Goal: Information Seeking & Learning: Learn about a topic

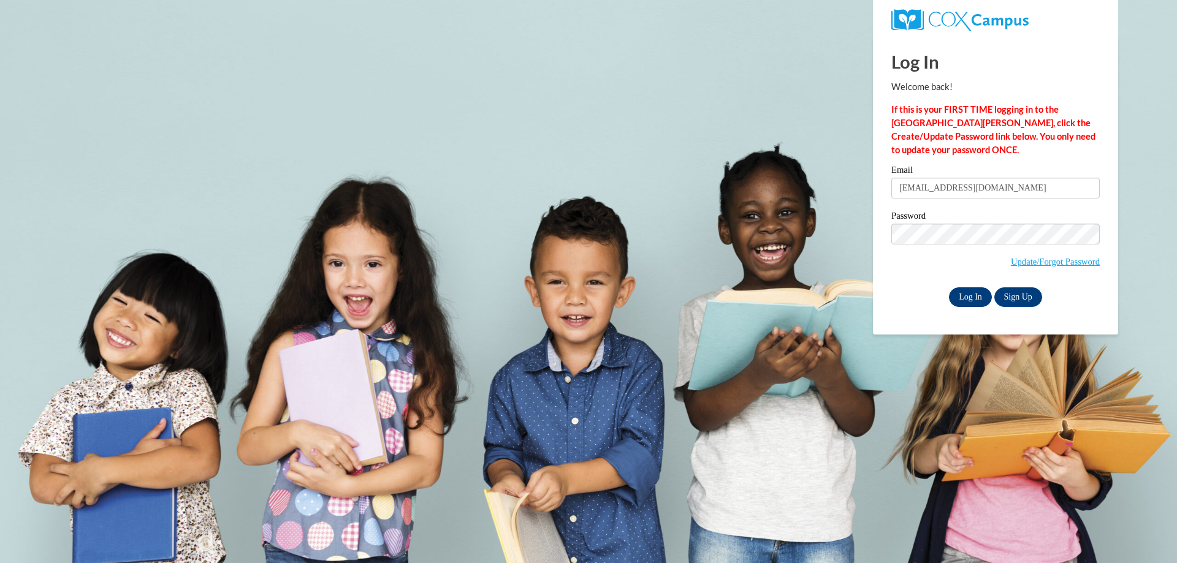
click at [911, 289] on div "Log In Sign Up" at bounding box center [995, 297] width 208 height 20
click at [962, 294] on input "Log In" at bounding box center [970, 297] width 43 height 20
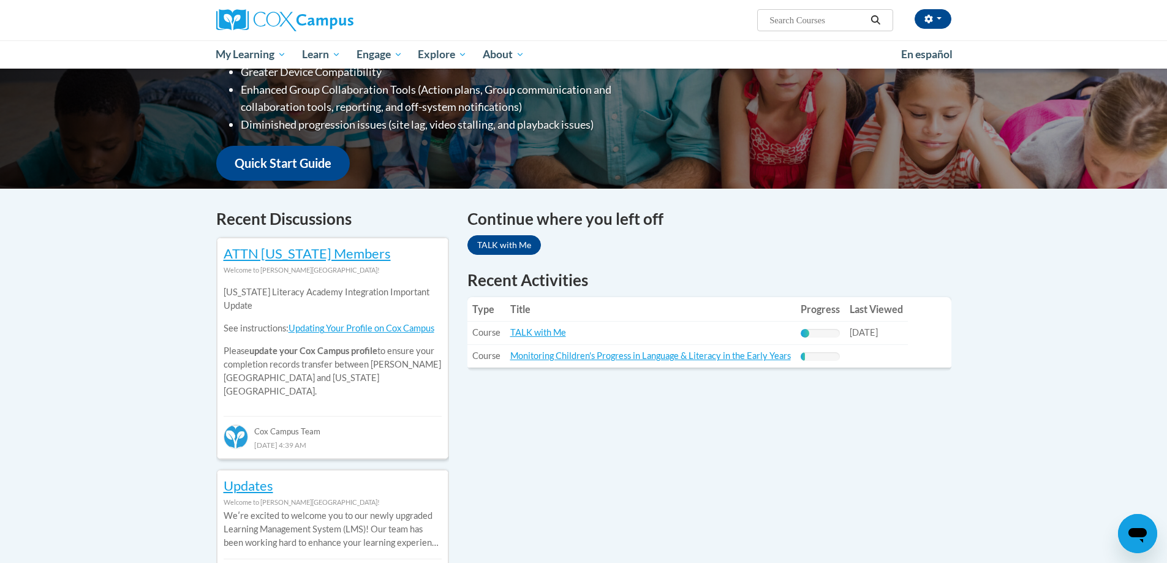
scroll to position [245, 0]
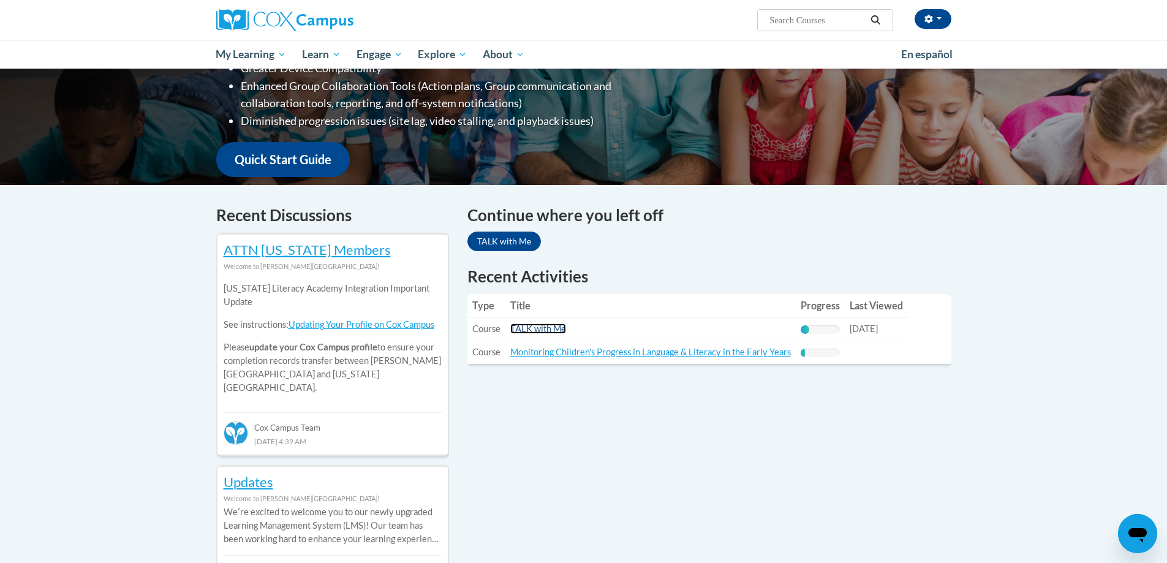
click at [548, 328] on link "TALK with Me" at bounding box center [538, 329] width 56 height 10
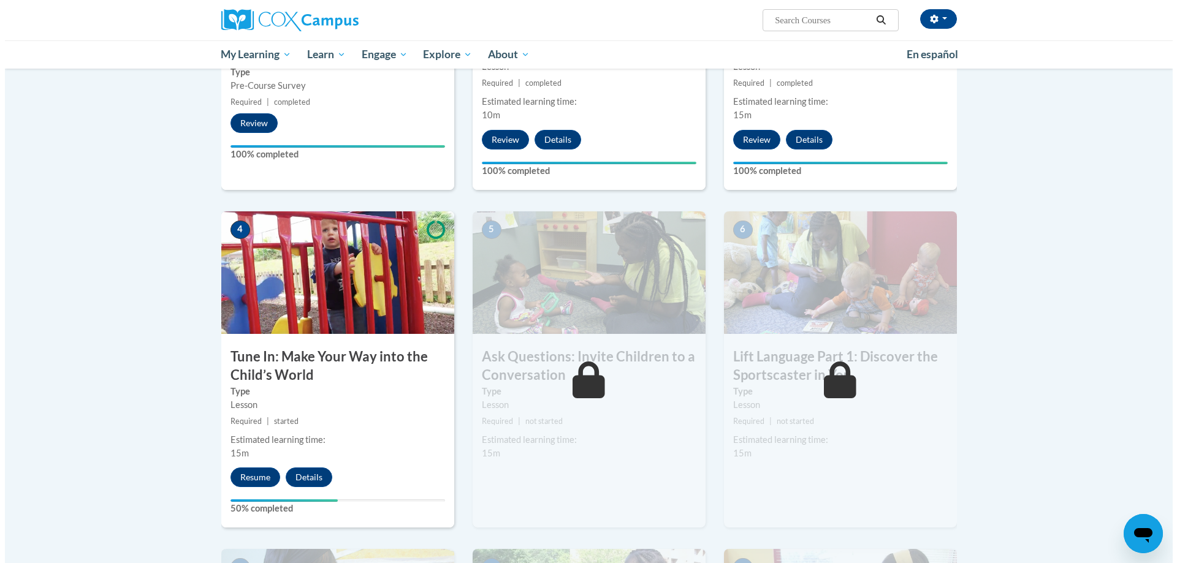
scroll to position [429, 0]
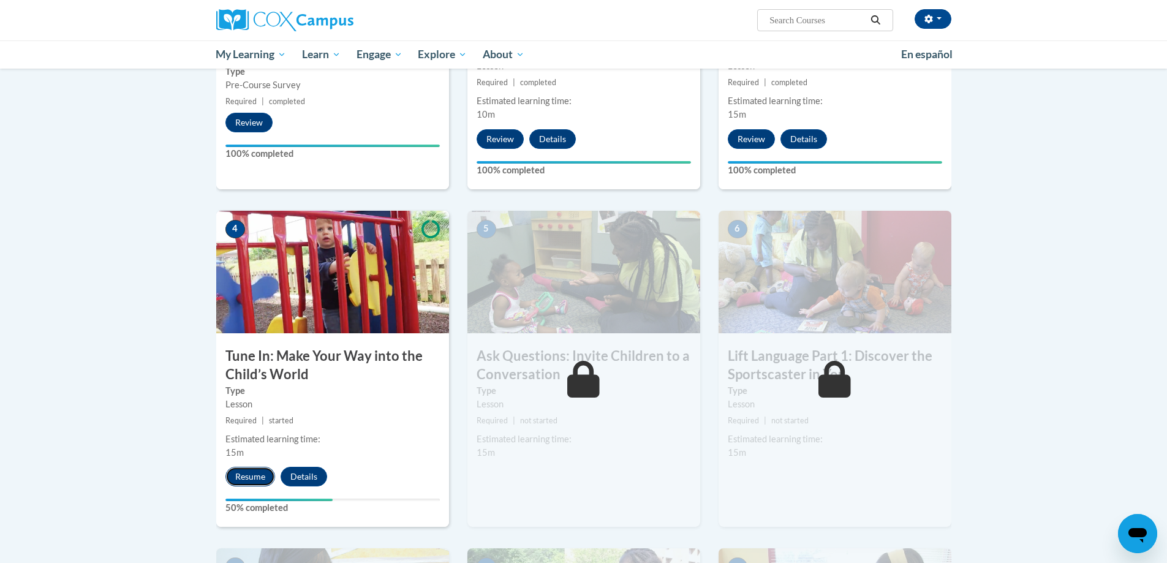
click at [247, 474] on button "Resume" at bounding box center [251, 477] width 50 height 20
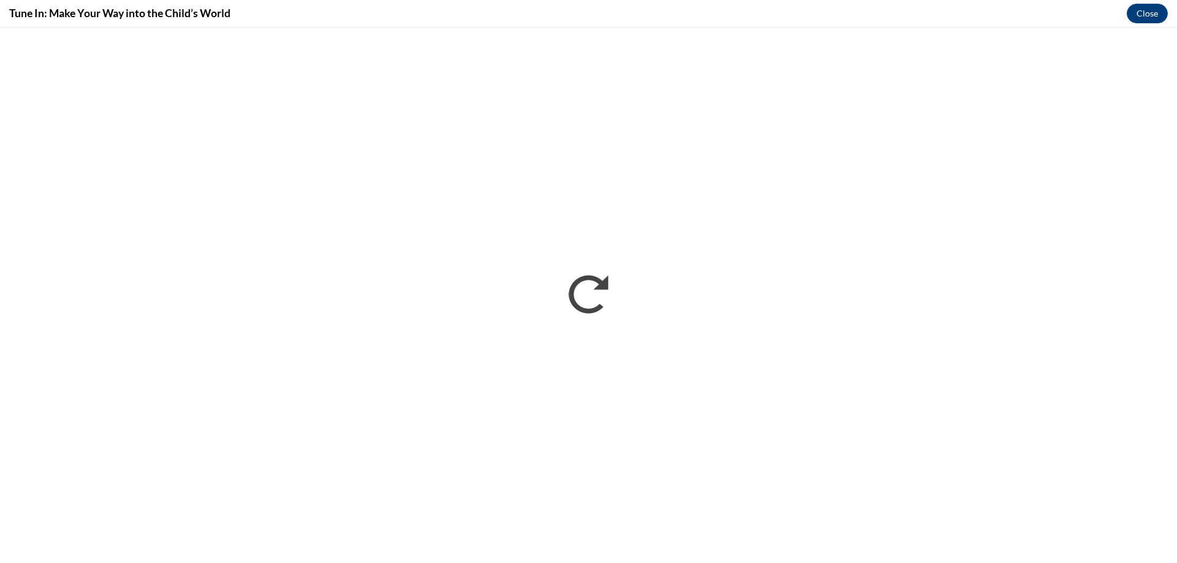
scroll to position [0, 0]
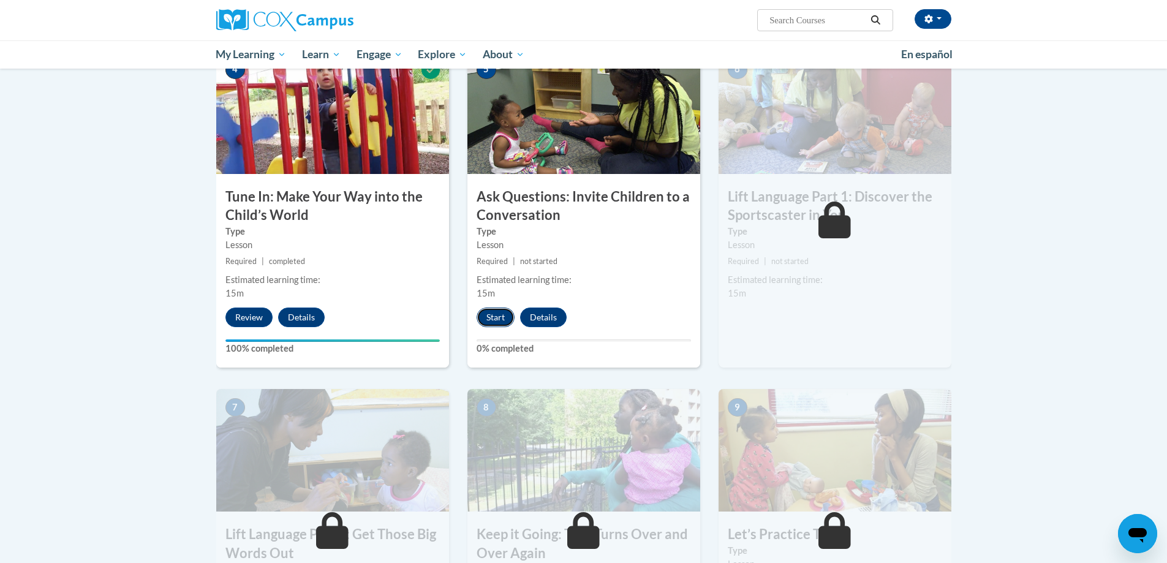
click at [482, 314] on button "Start" at bounding box center [496, 318] width 38 height 20
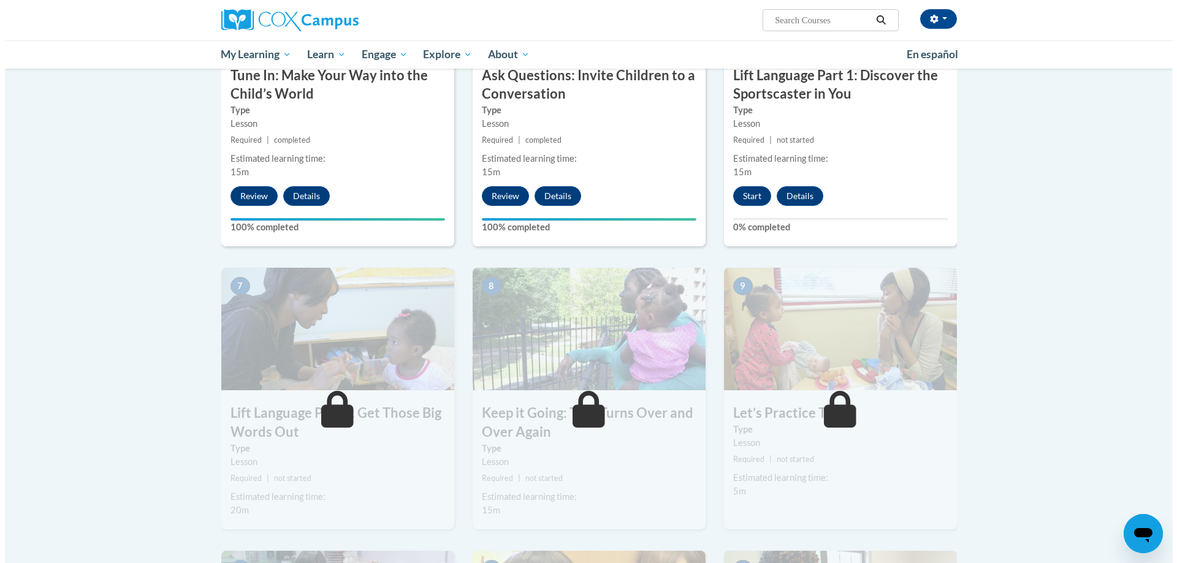
scroll to position [552, 0]
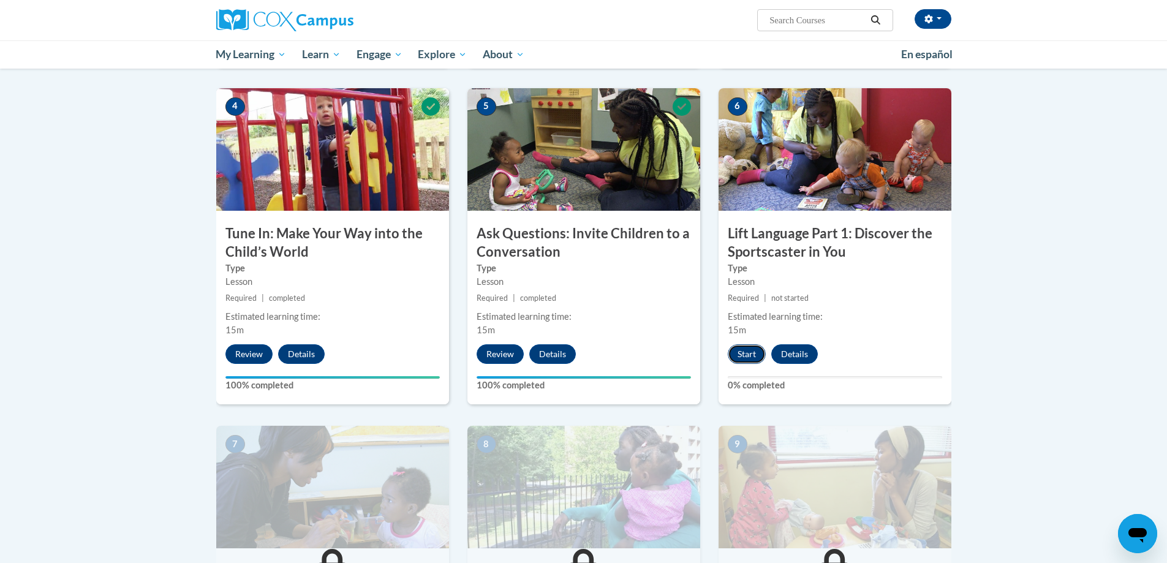
click at [751, 349] on button "Start" at bounding box center [747, 354] width 38 height 20
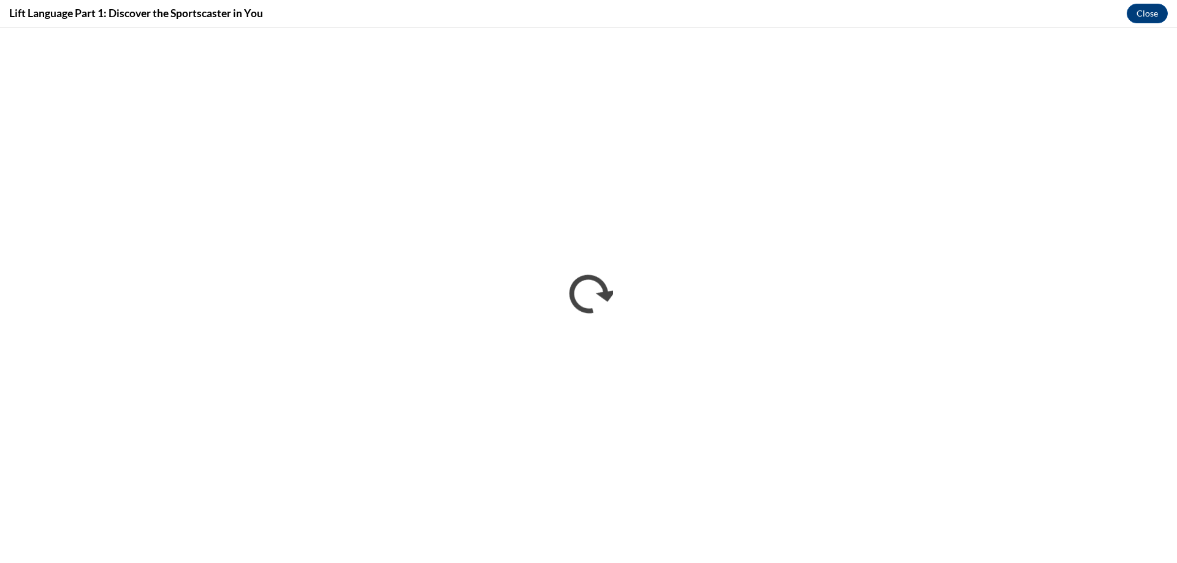
scroll to position [0, 0]
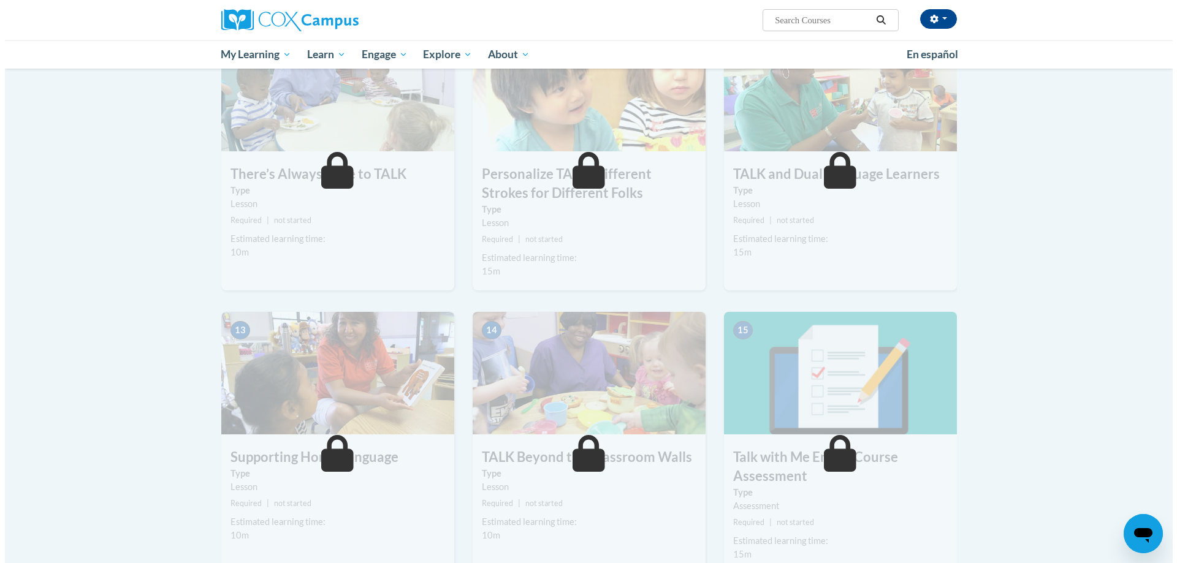
scroll to position [981, 0]
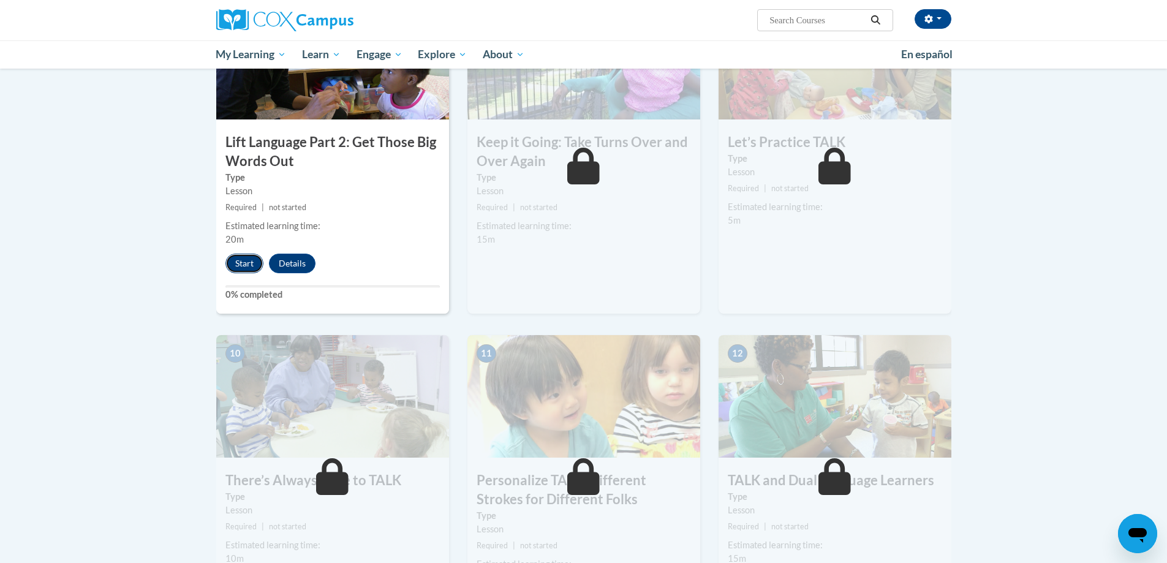
click at [254, 260] on button "Start" at bounding box center [245, 264] width 38 height 20
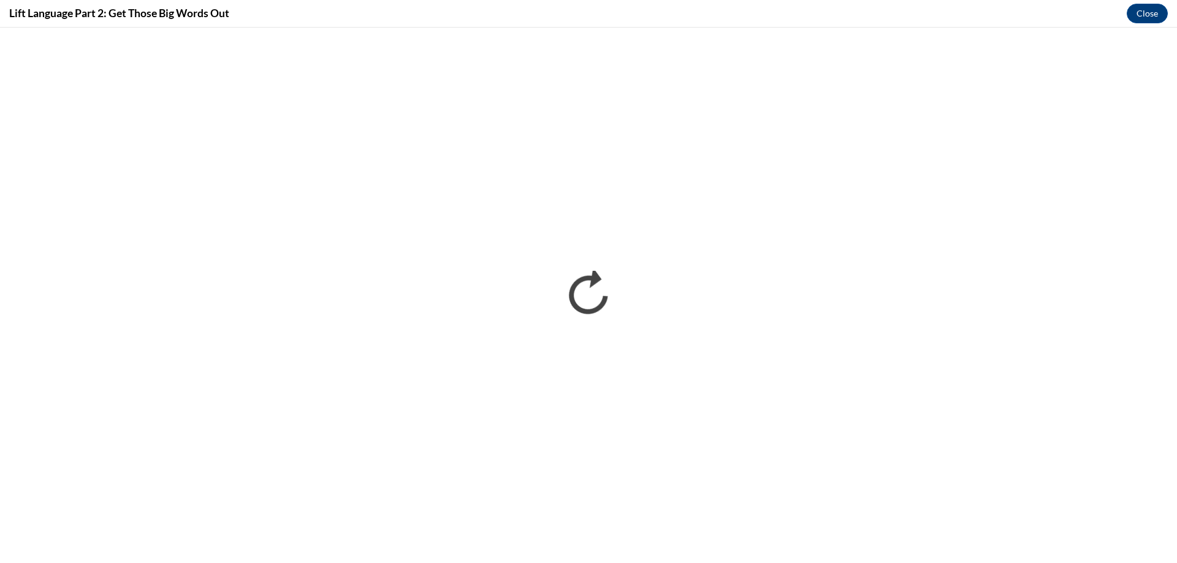
scroll to position [0, 0]
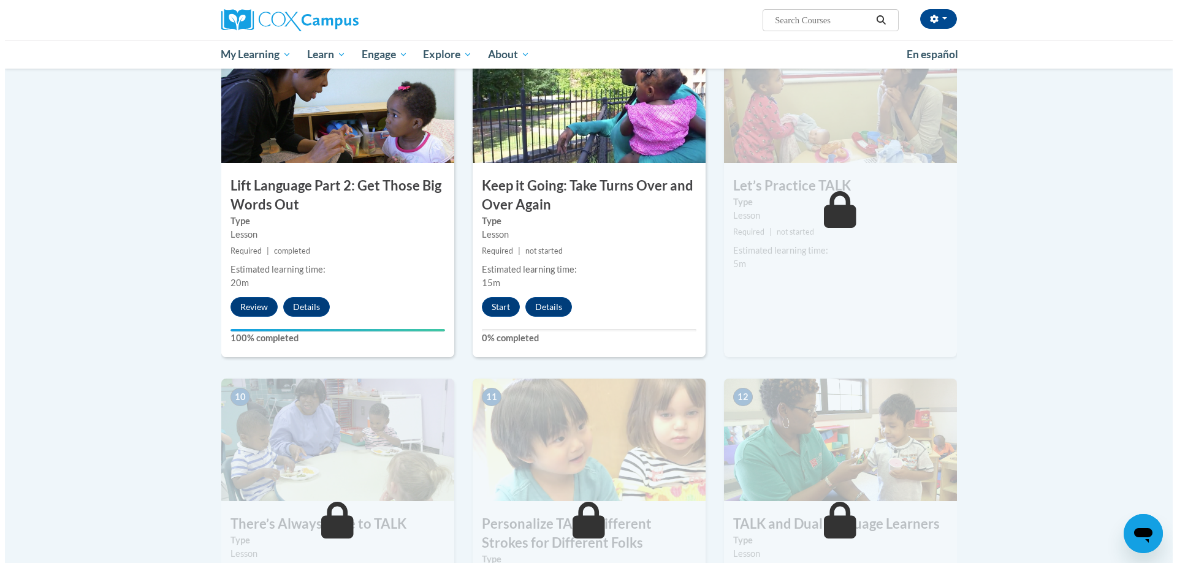
scroll to position [936, 0]
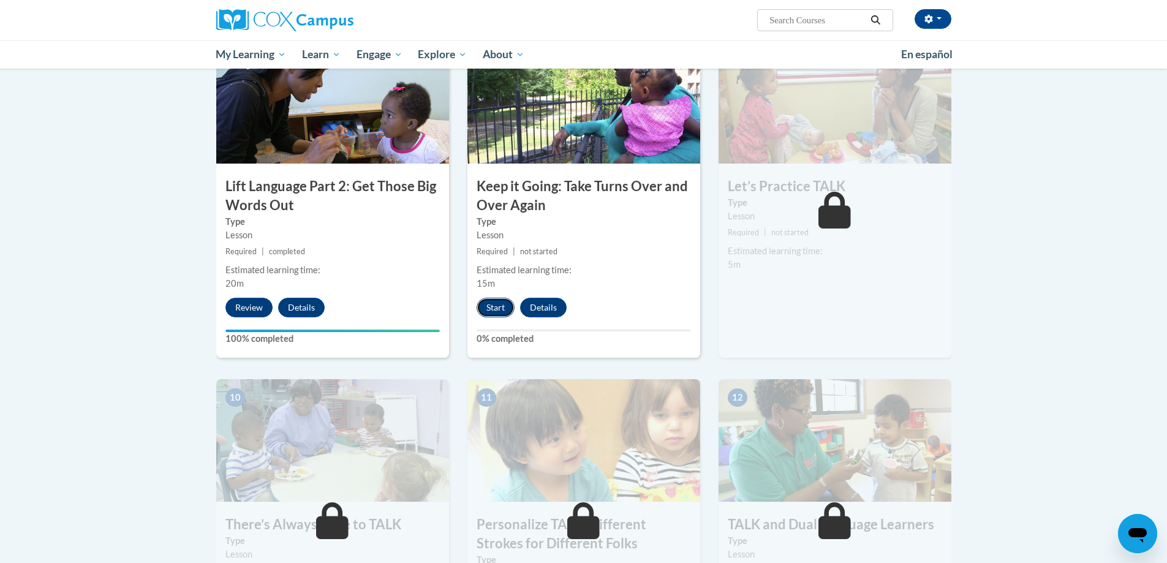
click at [504, 309] on button "Start" at bounding box center [496, 308] width 38 height 20
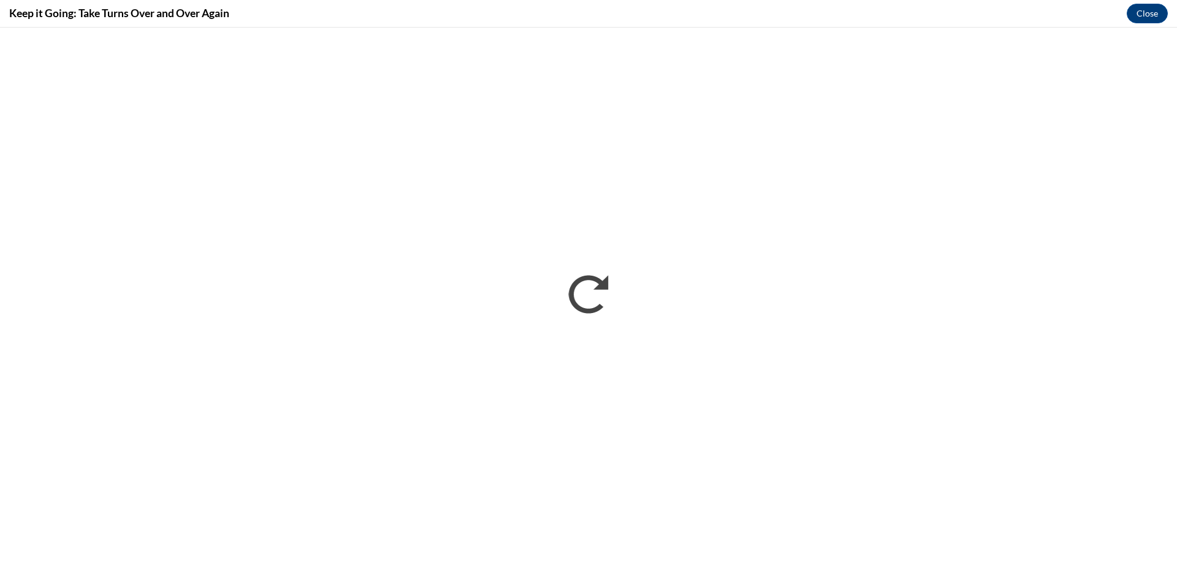
scroll to position [0, 0]
